Goal: Information Seeking & Learning: Learn about a topic

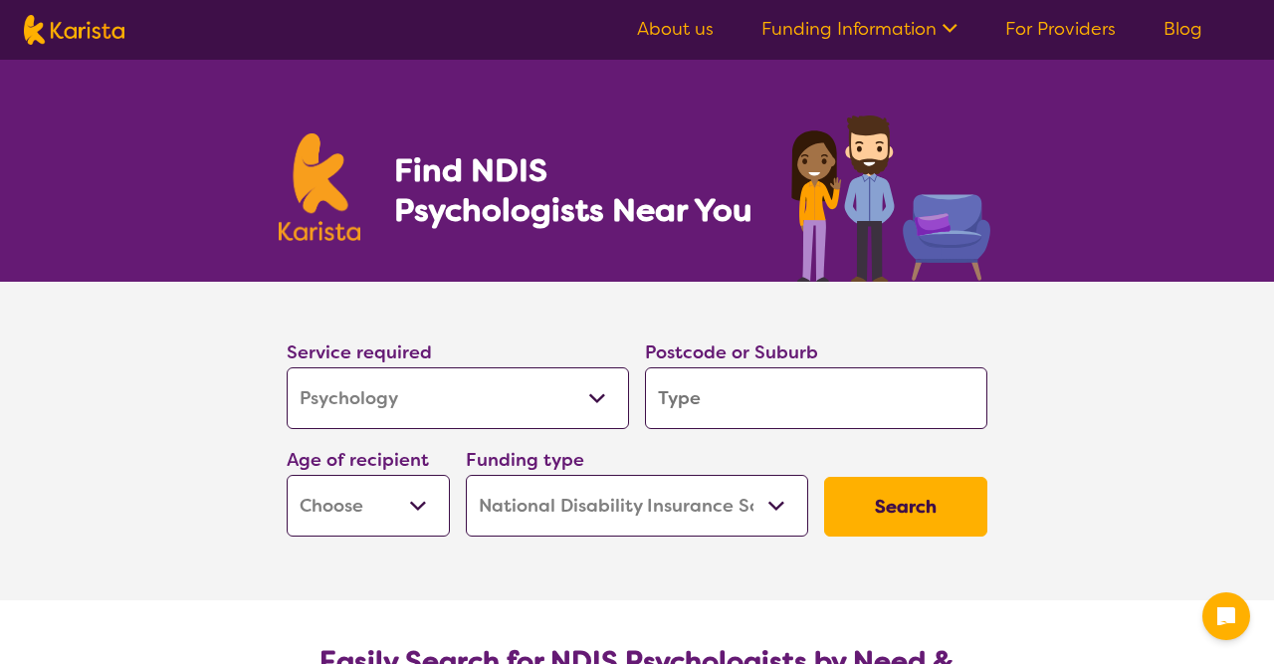
select select "Psychology"
select select "NDIS"
select select "Psychology"
select select "NDIS"
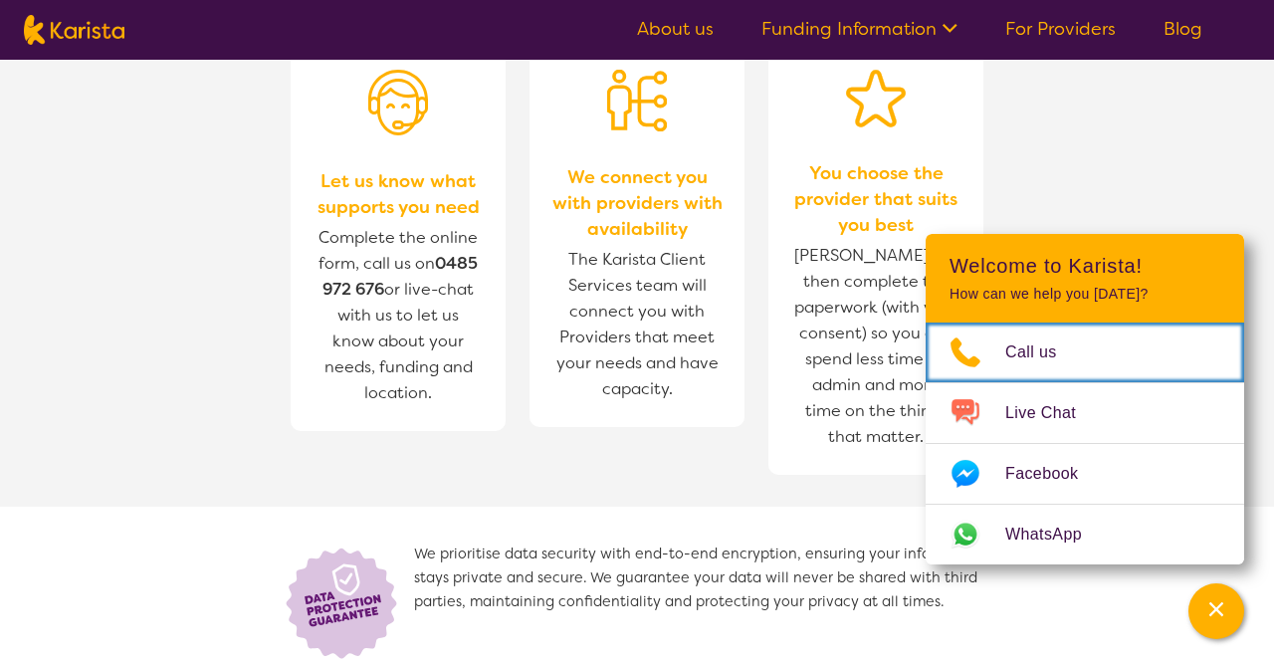
scroll to position [2215, 0]
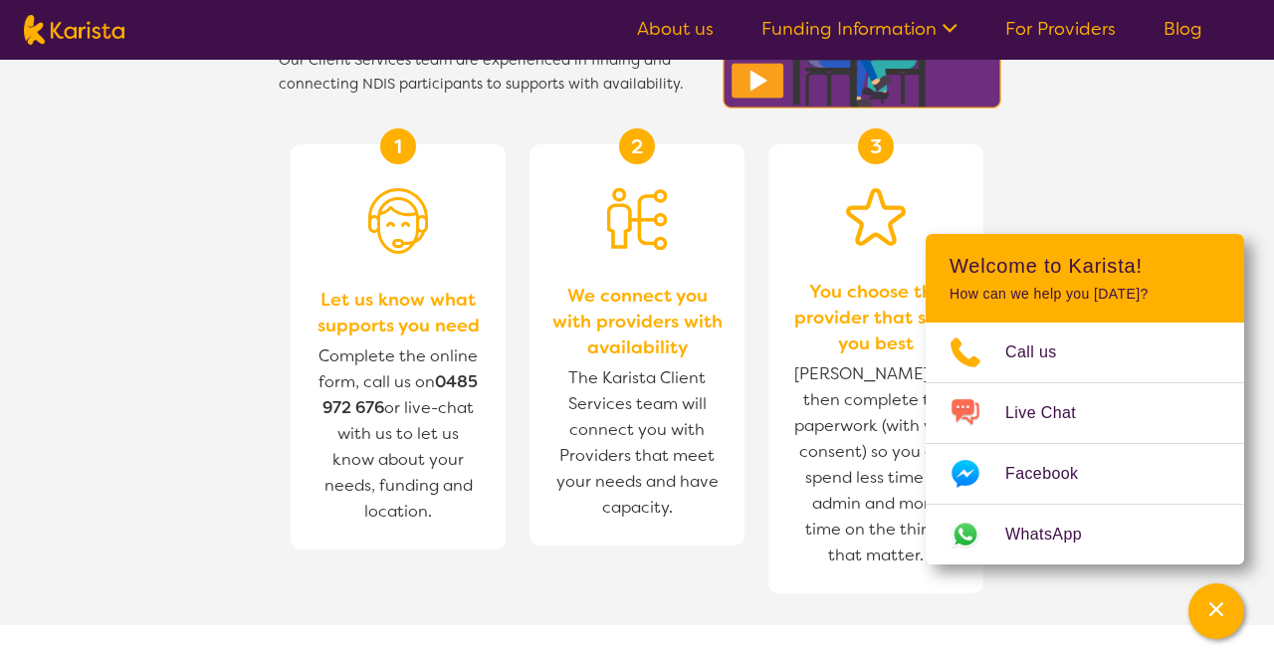
click at [853, 14] on nav "About us Funding Information NDIS - National Disability Insurance Scheme HCP - …" at bounding box center [637, 30] width 1274 height 60
click at [853, 24] on link "Funding Information" at bounding box center [859, 29] width 196 height 24
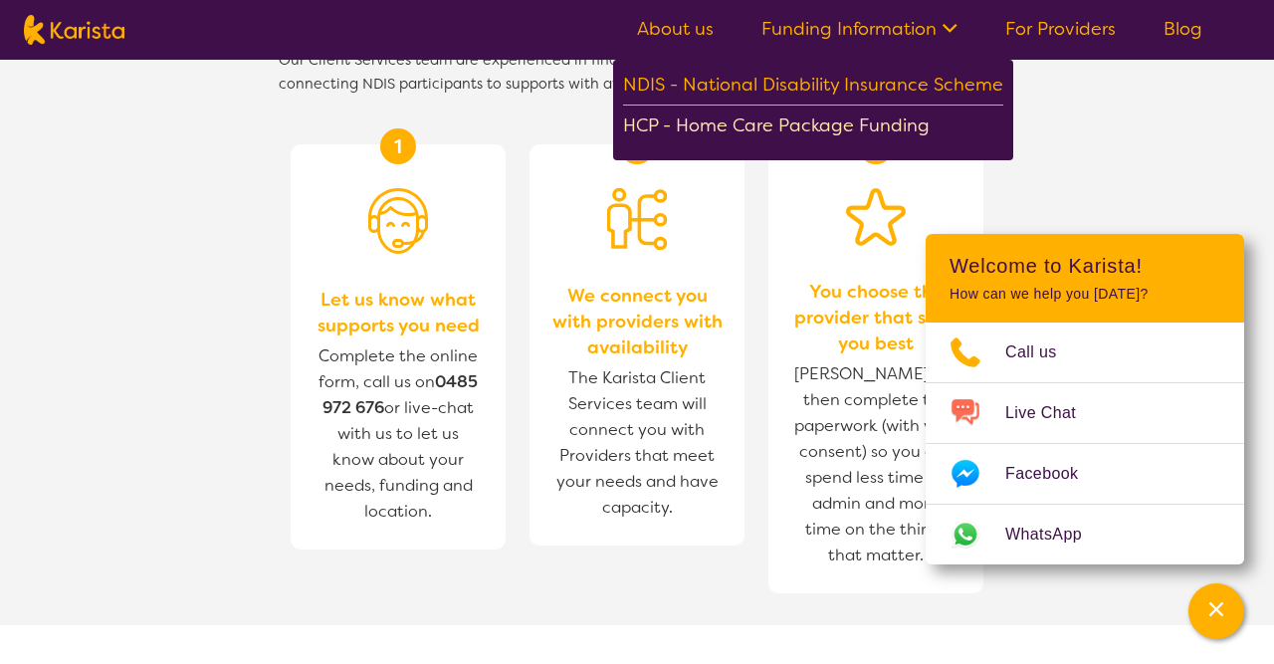
click at [833, 117] on div "HCP - Home Care Package Funding" at bounding box center [813, 127] width 380 height 35
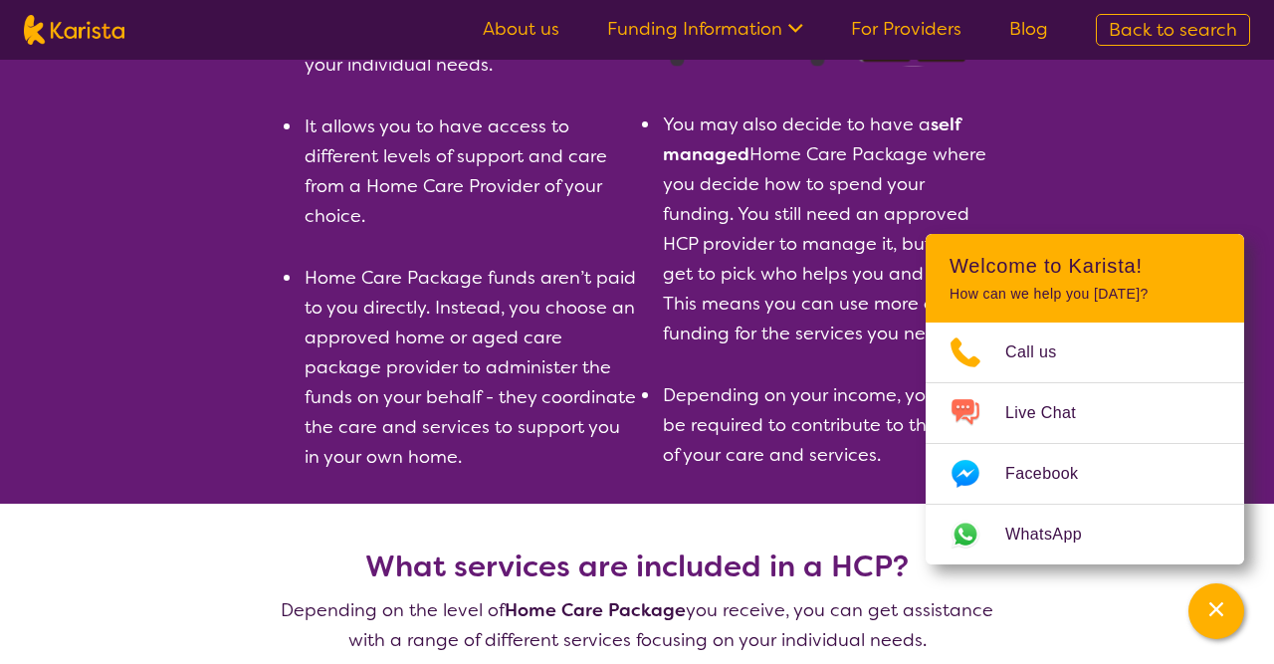
scroll to position [449, 0]
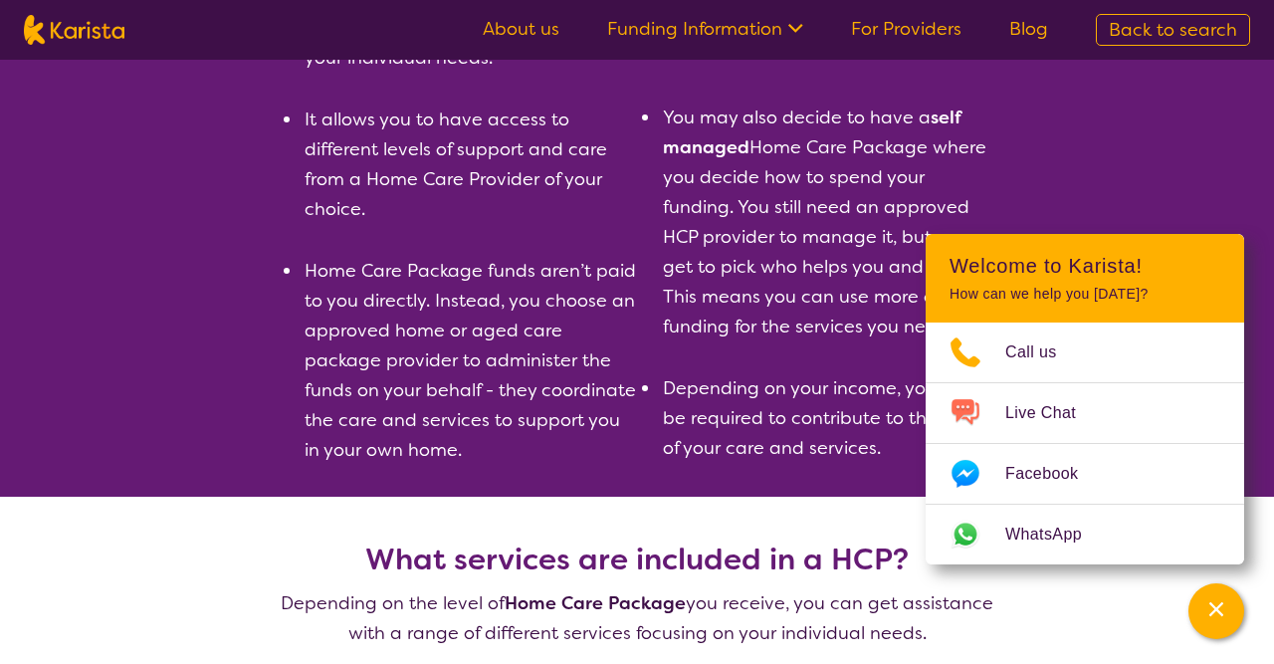
click at [784, 32] on link "Funding Information" at bounding box center [705, 29] width 196 height 24
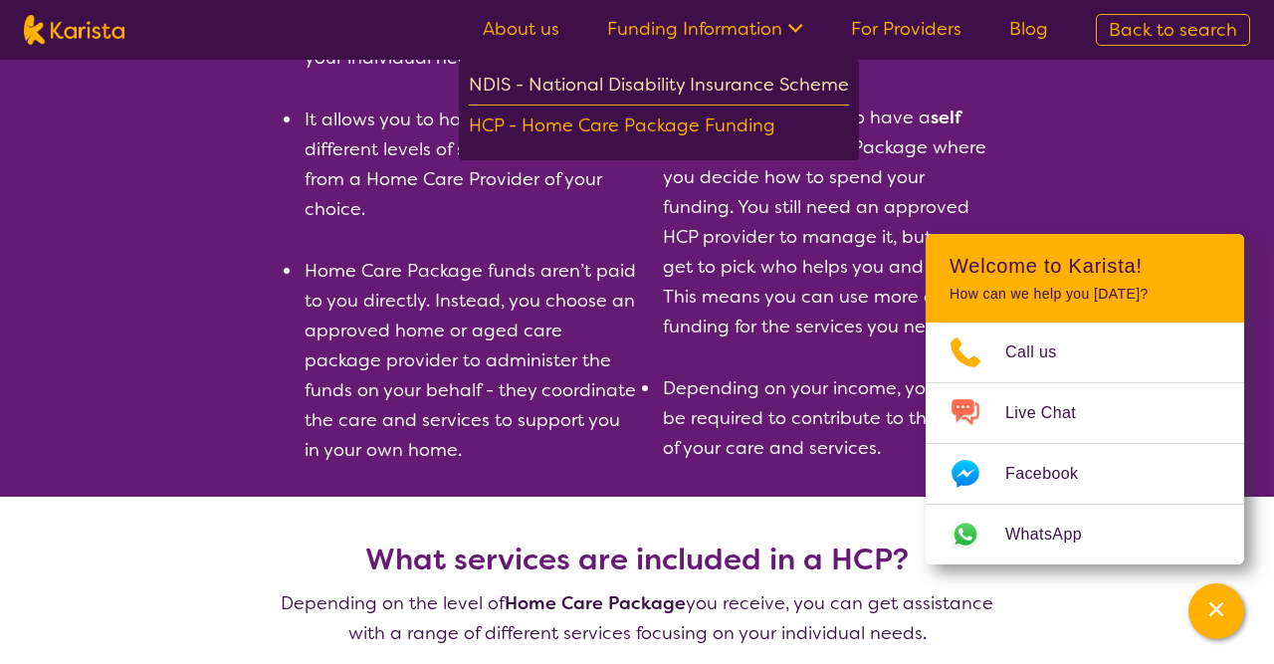
click at [766, 78] on div "NDIS - National Disability Insurance Scheme" at bounding box center [659, 88] width 380 height 36
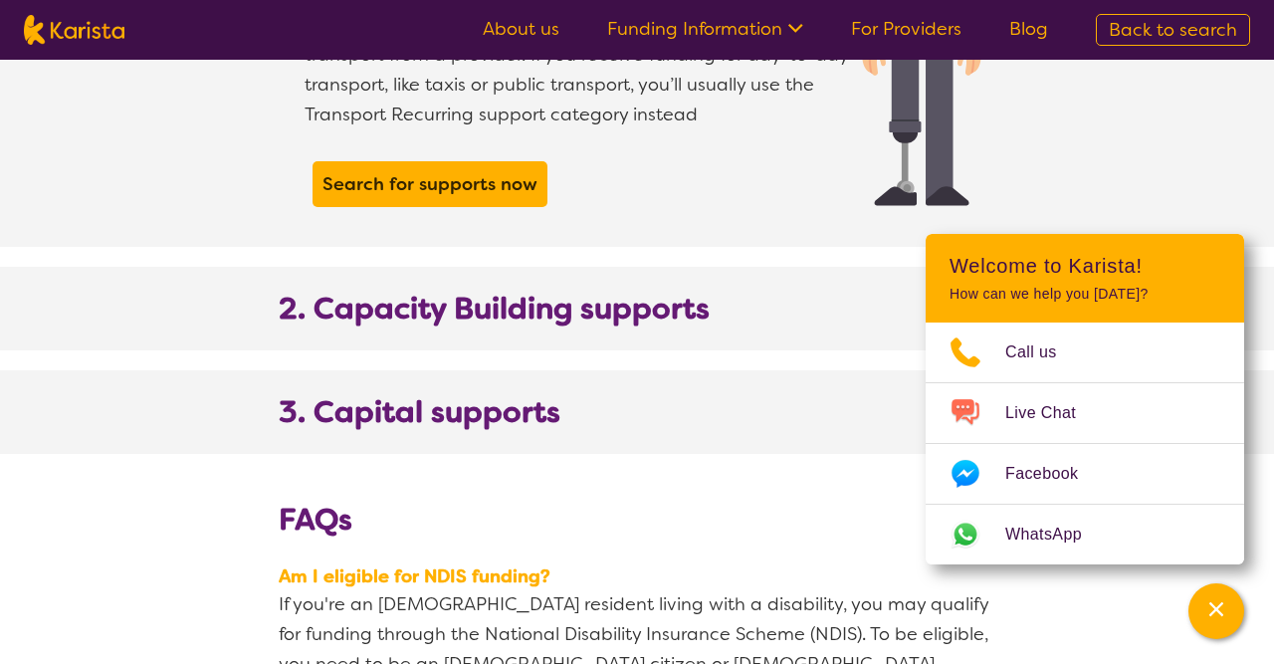
scroll to position [2031, 0]
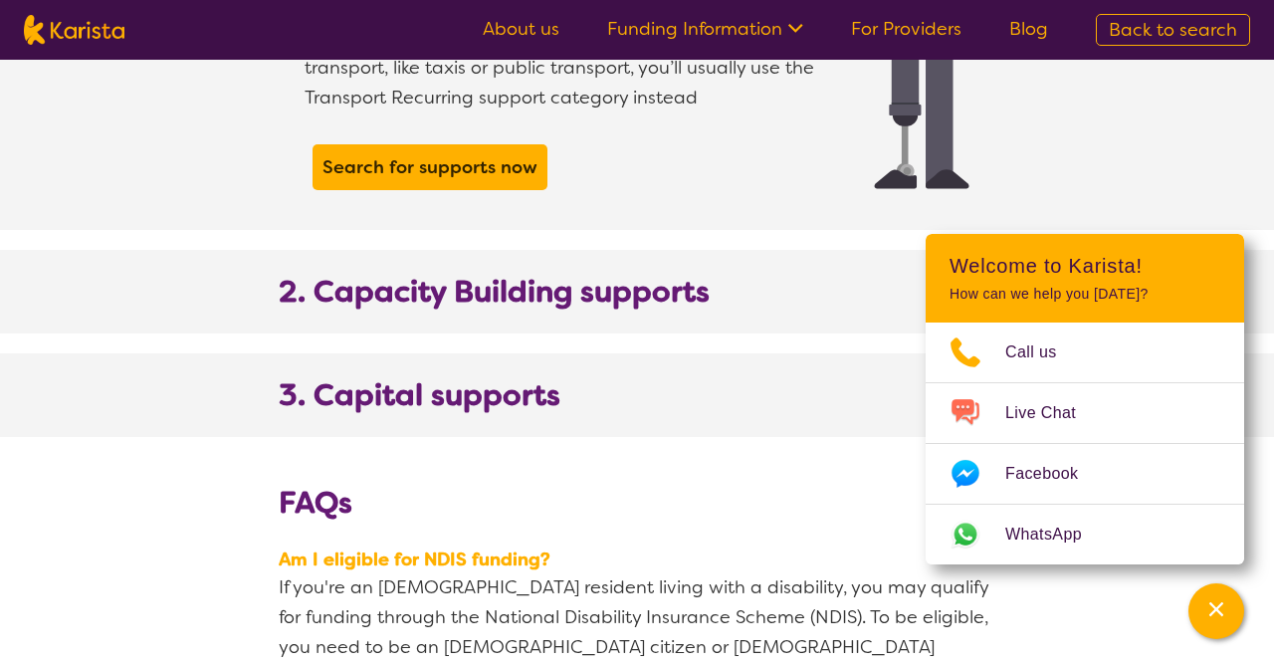
click at [684, 274] on b "2. Capacity Building supports" at bounding box center [494, 292] width 431 height 36
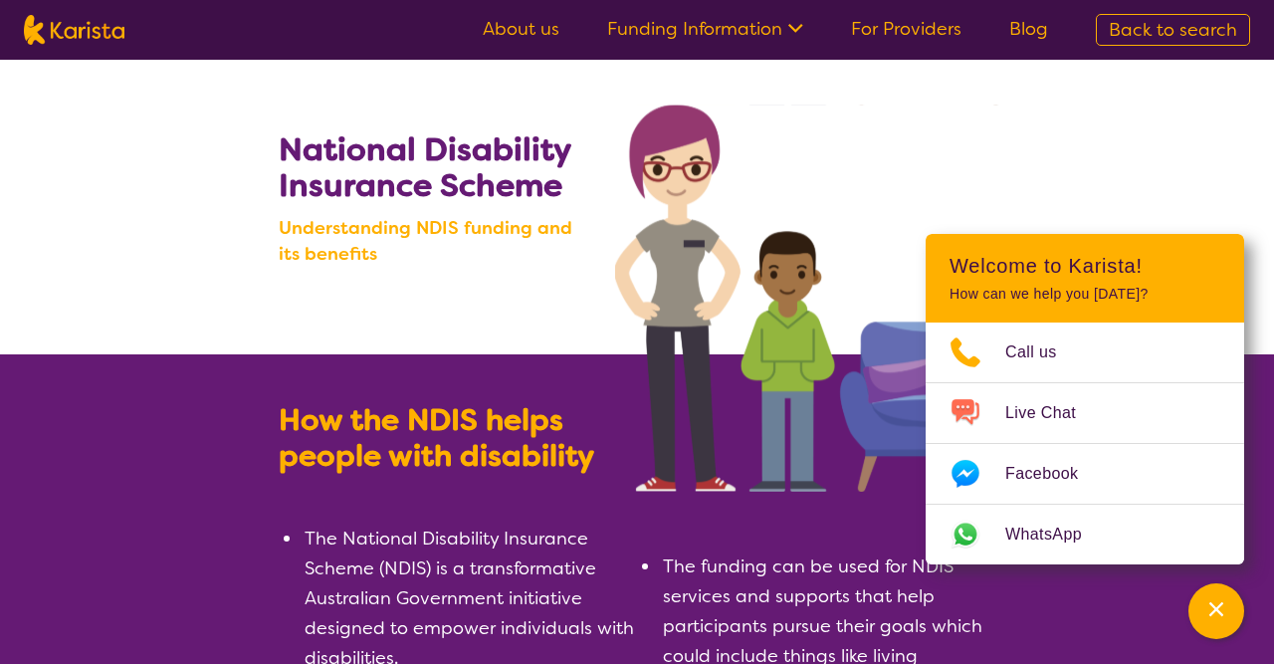
scroll to position [0, 0]
click at [889, 27] on link "For Providers" at bounding box center [906, 29] width 110 height 24
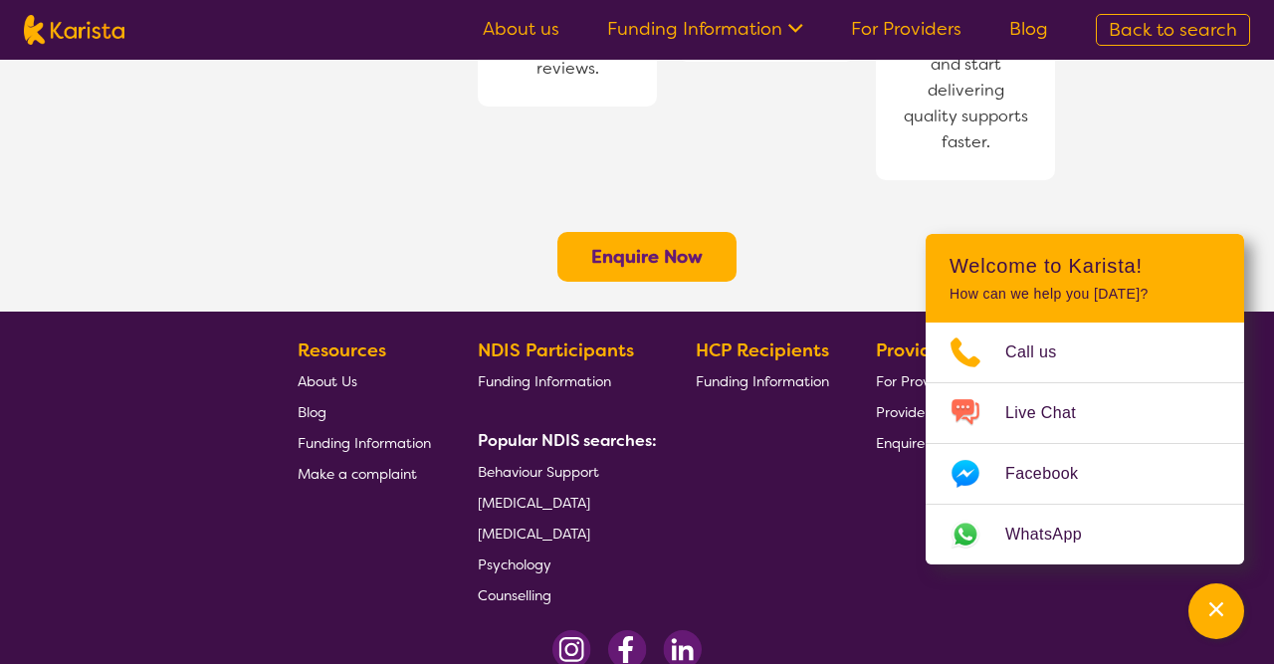
scroll to position [1715, 0]
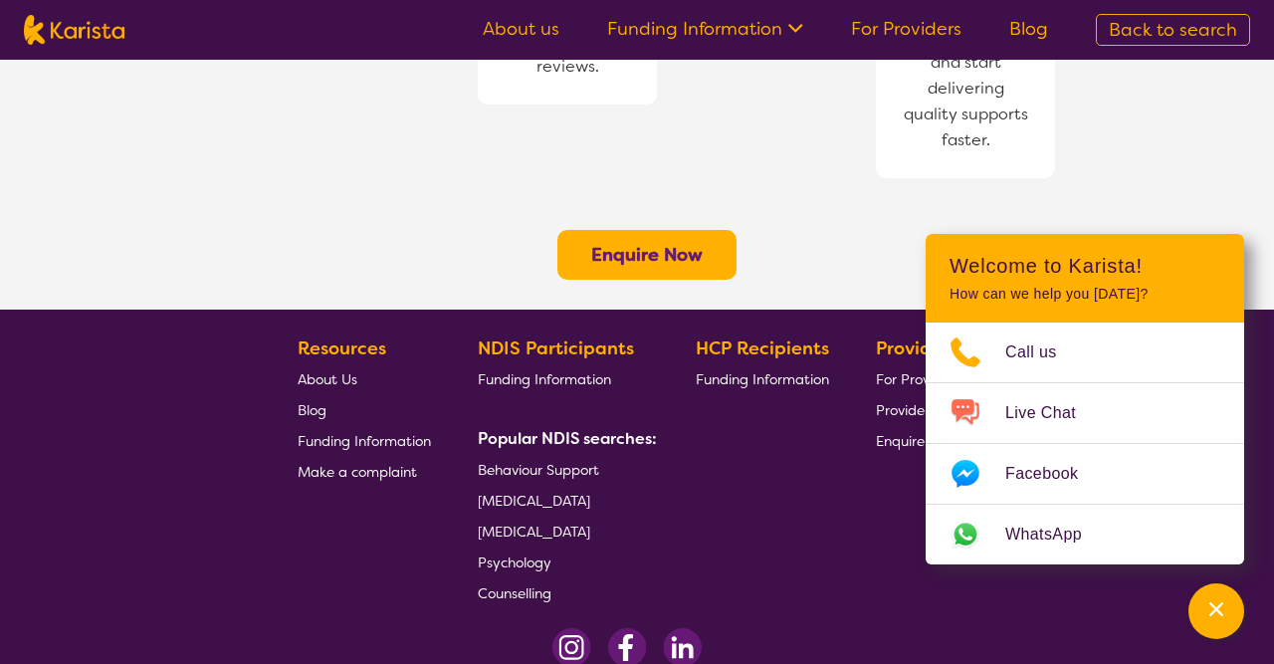
click at [538, 553] on span "Psychology" at bounding box center [515, 562] width 74 height 18
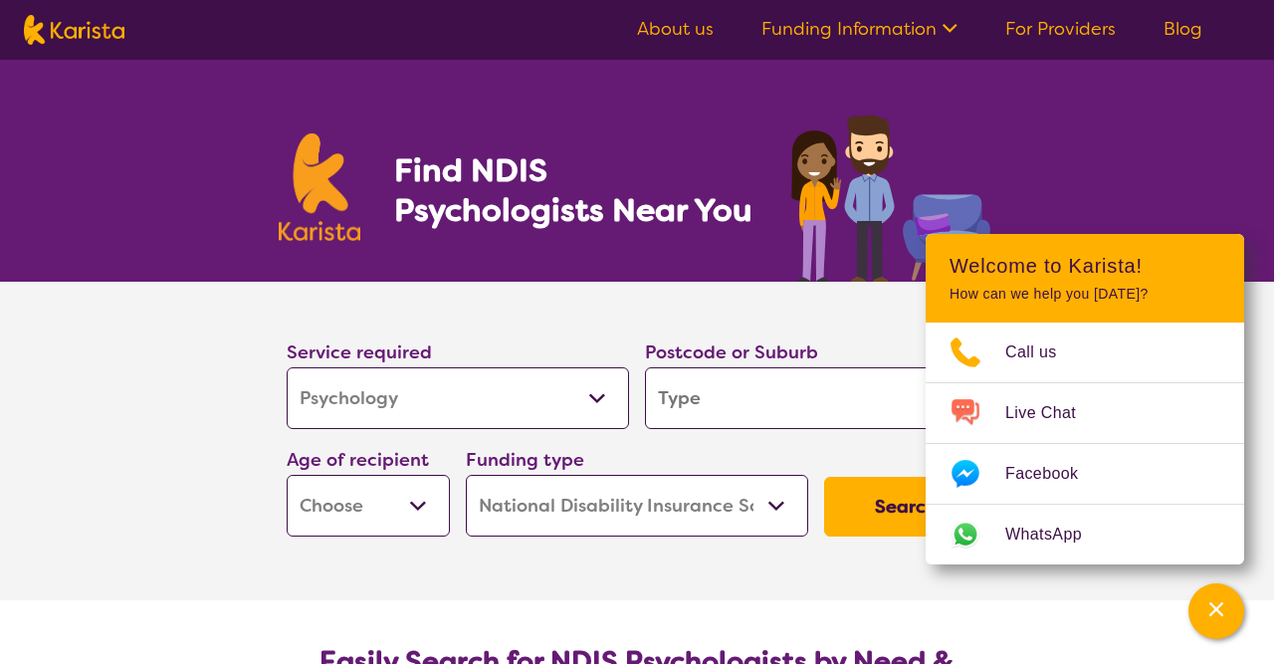
select select "Psychology"
select select "NDIS"
select select "Psychology"
select select "NDIS"
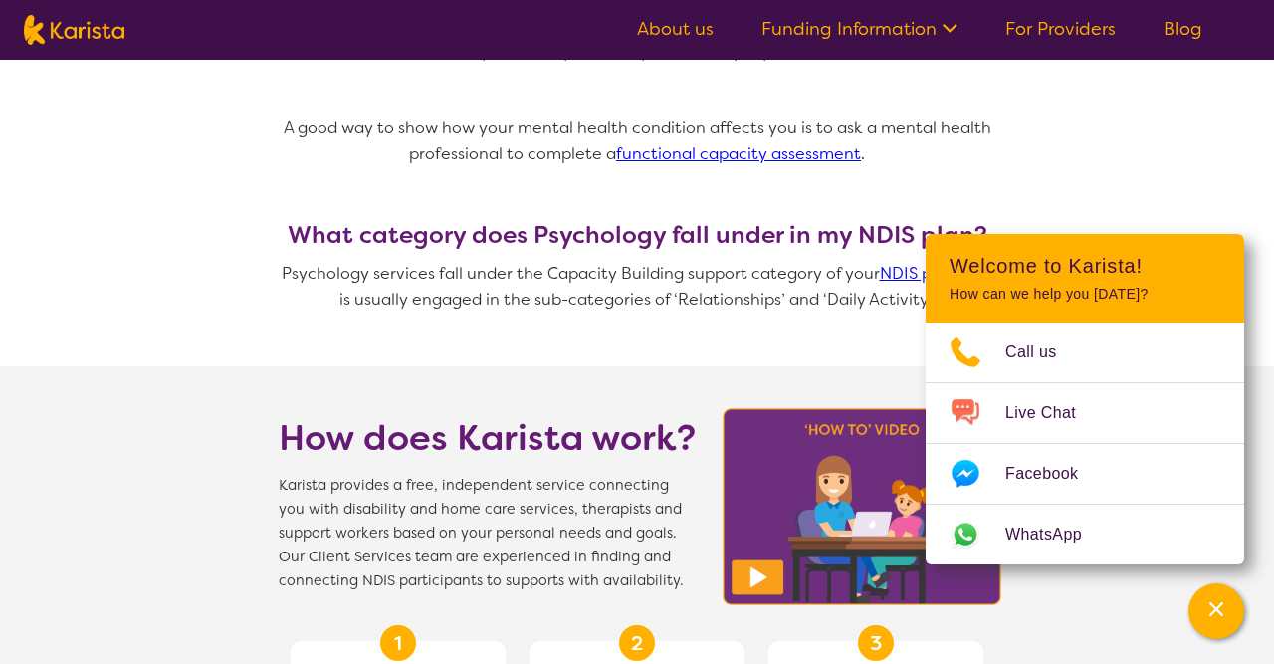
scroll to position [1726, 0]
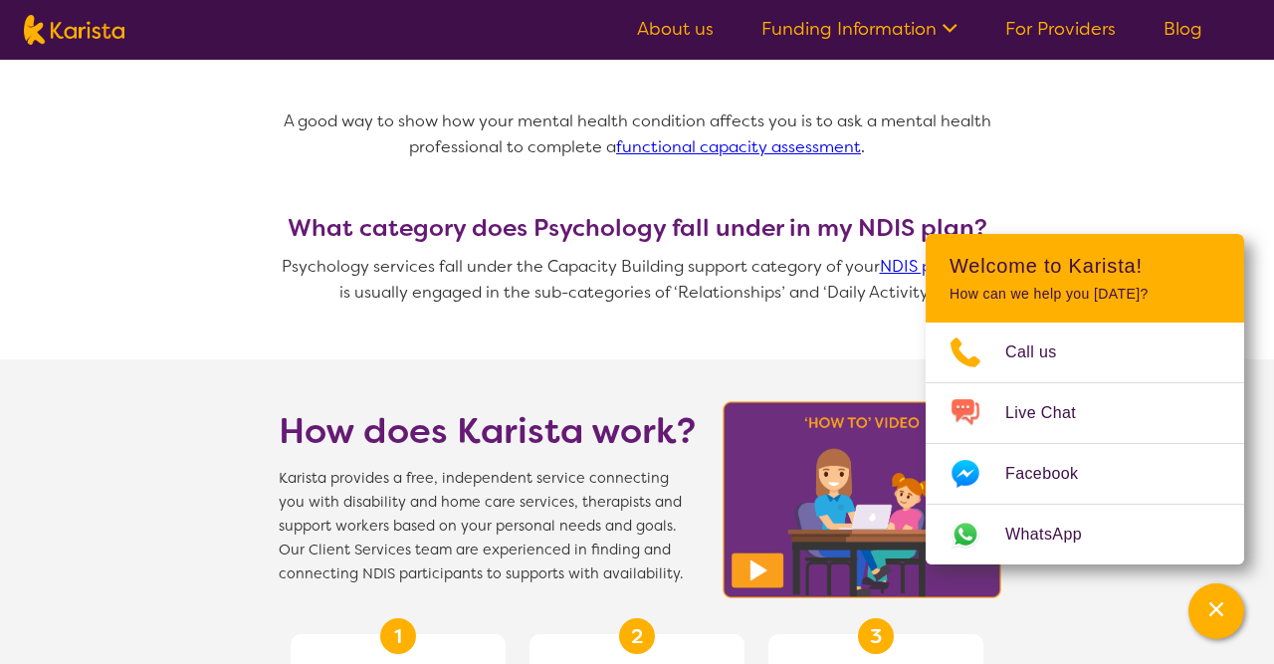
click at [711, 136] on link "functional capacity assessment" at bounding box center [738, 146] width 245 height 21
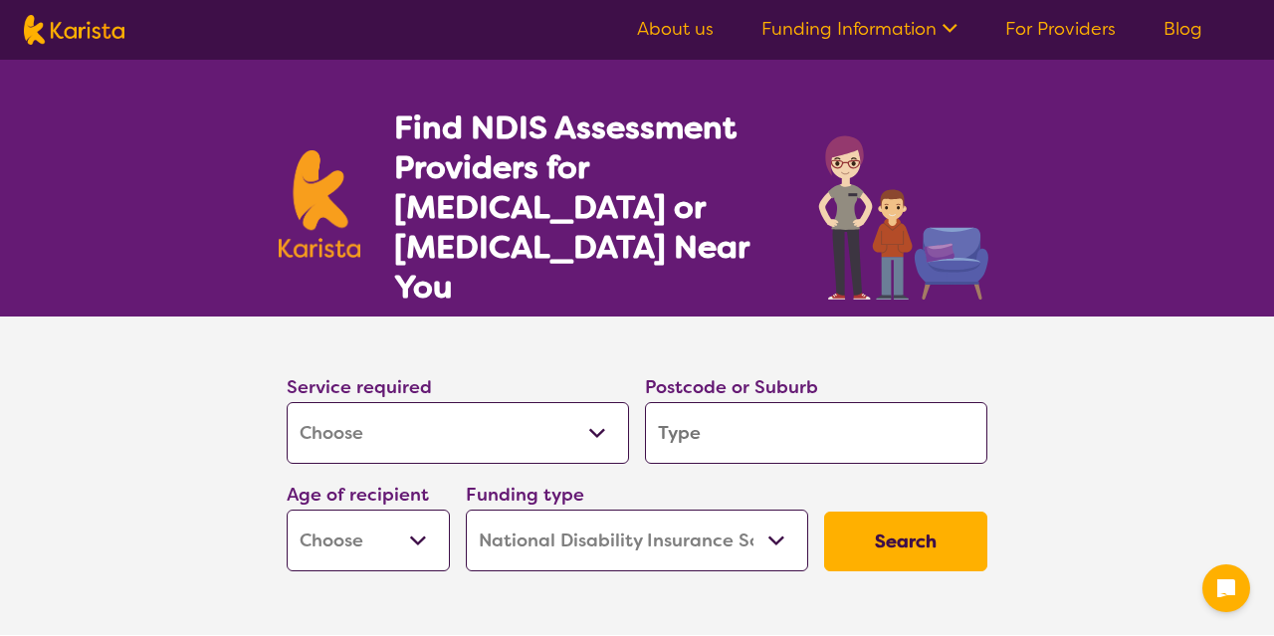
select select "Assessment ([MEDICAL_DATA] or [MEDICAL_DATA])"
select select "NDIS"
select select "Assessment ([MEDICAL_DATA] or [MEDICAL_DATA])"
select select "NDIS"
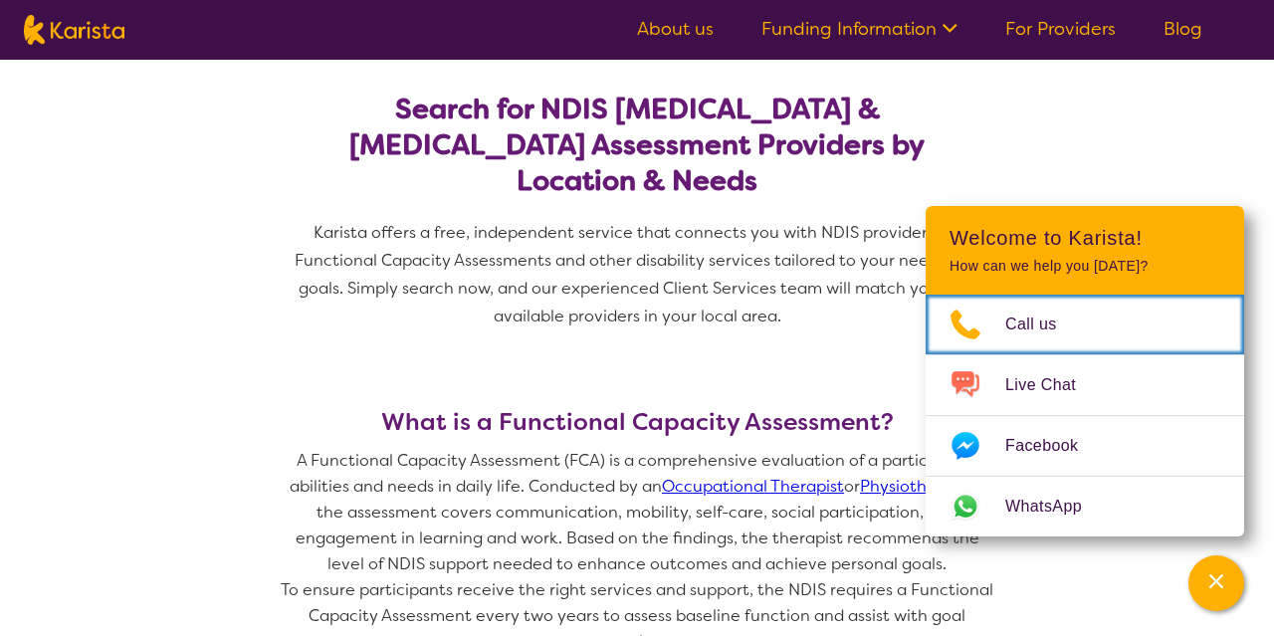
scroll to position [598, 0]
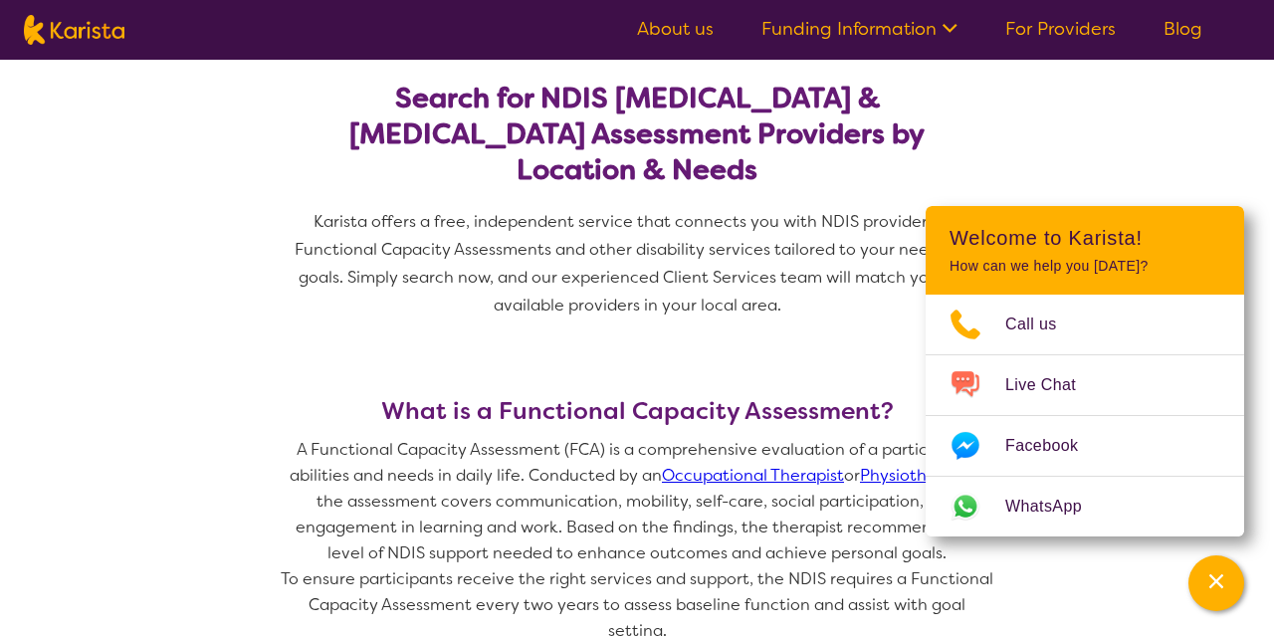
click at [673, 29] on link "About us" at bounding box center [675, 29] width 77 height 24
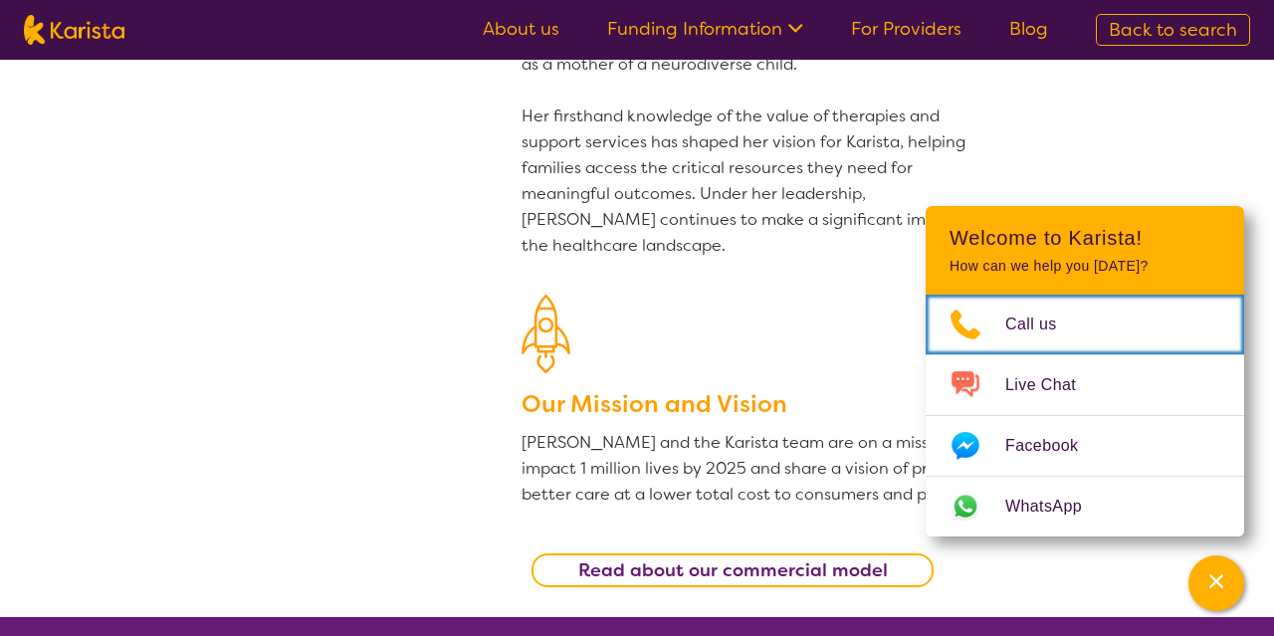
scroll to position [296, 0]
